Goal: Transaction & Acquisition: Download file/media

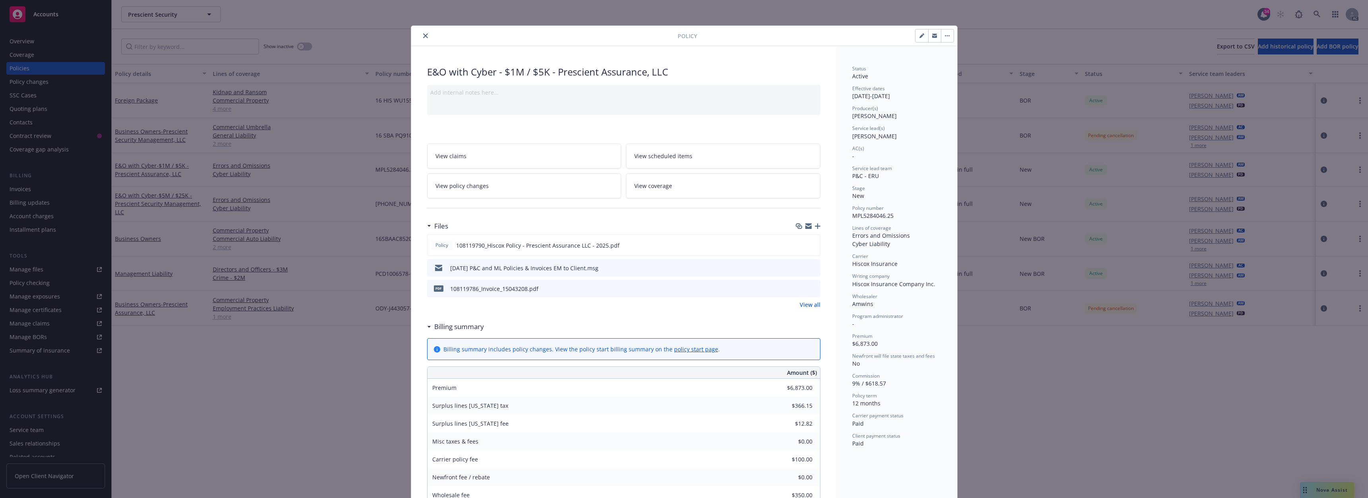
click at [423, 35] on icon "close" at bounding box center [425, 35] width 5 height 5
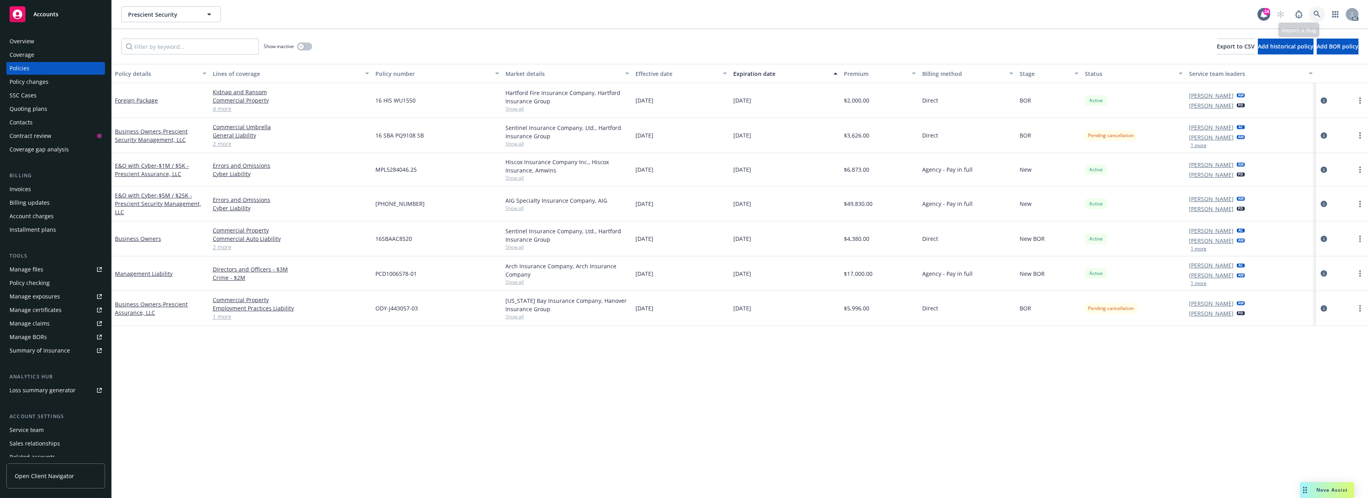
click at [1312, 10] on link at bounding box center [1317, 14] width 16 height 16
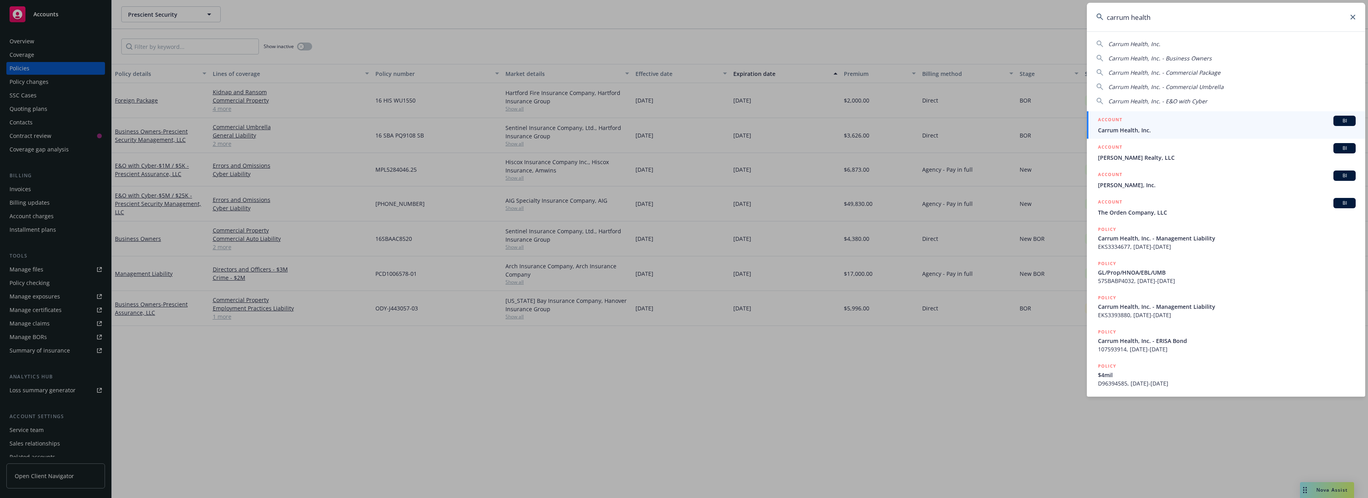
type input "carrum health"
click at [1129, 127] on span "Carrum Health, Inc." at bounding box center [1227, 130] width 258 height 8
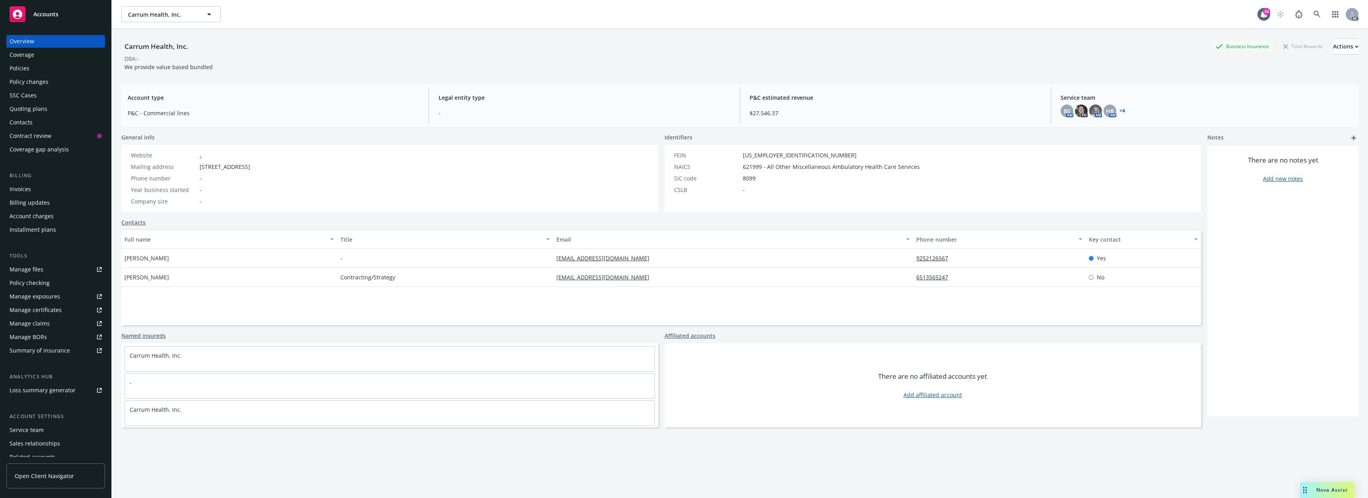
click at [36, 69] on div "Policies" at bounding box center [56, 68] width 92 height 13
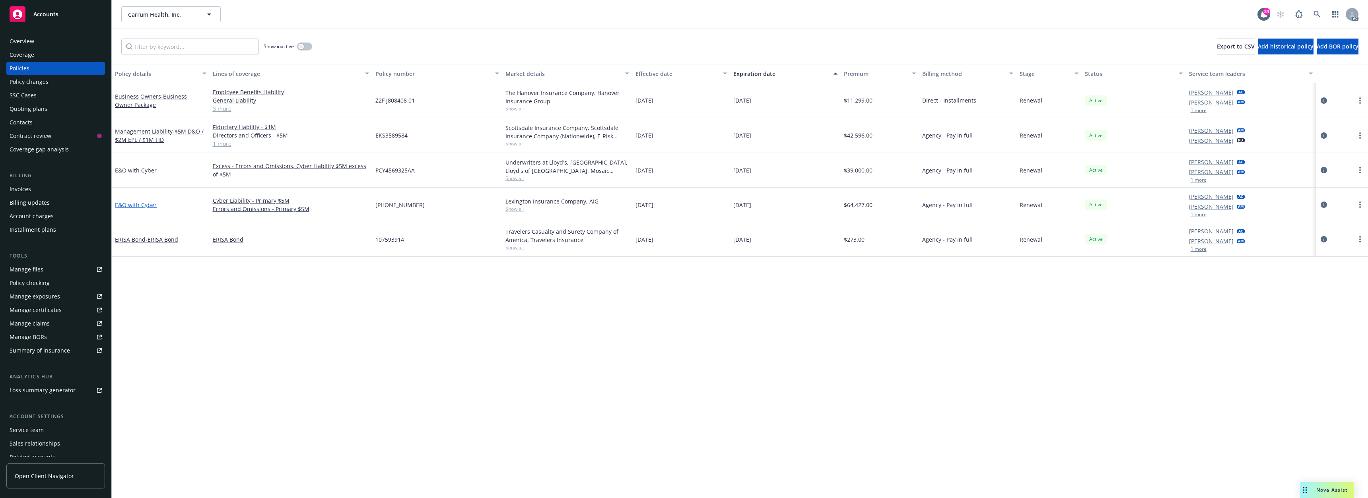
click at [142, 206] on link "E&O with Cyber" at bounding box center [136, 205] width 42 height 8
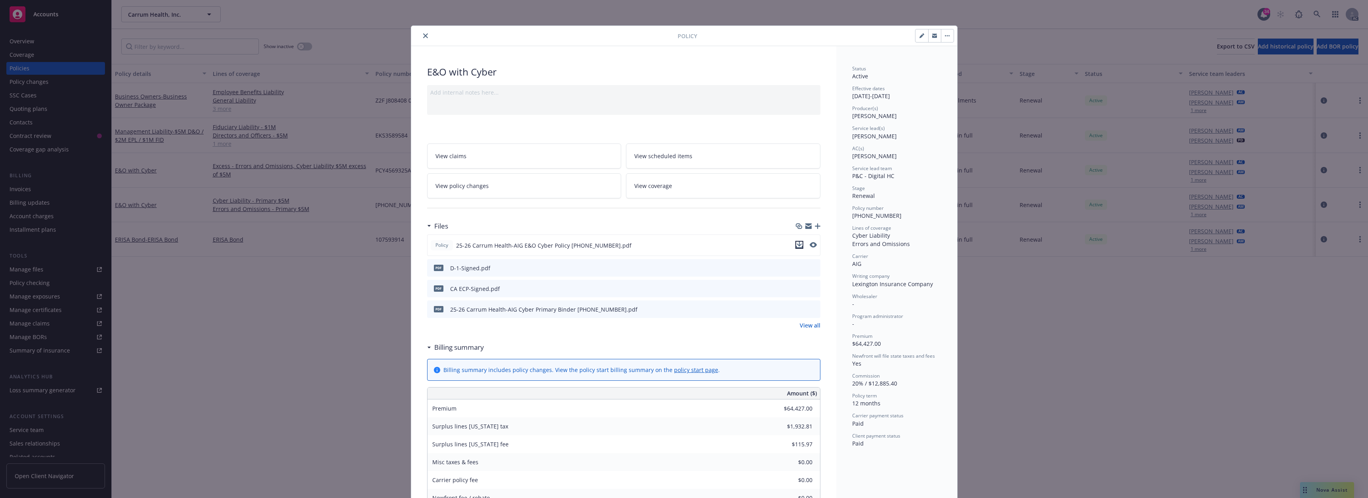
click at [797, 245] on icon "download file" at bounding box center [799, 244] width 5 height 5
